Goal: Go to known website: Go to known website

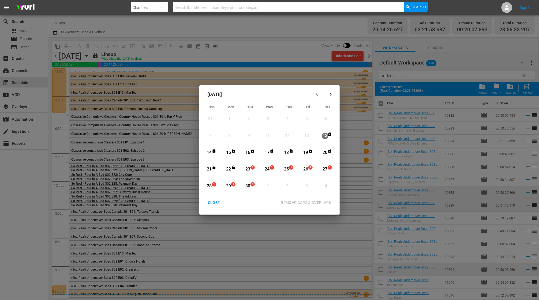
scroll to position [349, 0]
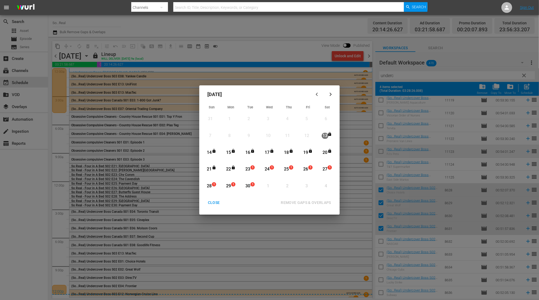
click at [316, 94] on icon "button" at bounding box center [317, 94] width 2 height 3
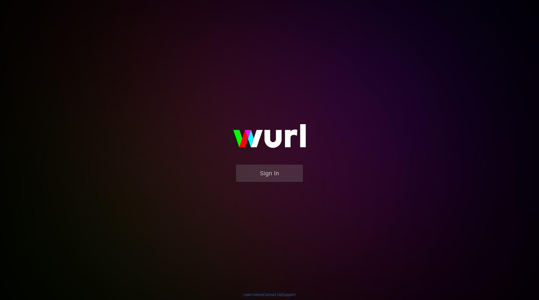
click at [316, 107] on div "Sign In" at bounding box center [269, 150] width 124 height 86
